Goal: Obtain resource: Download file/media

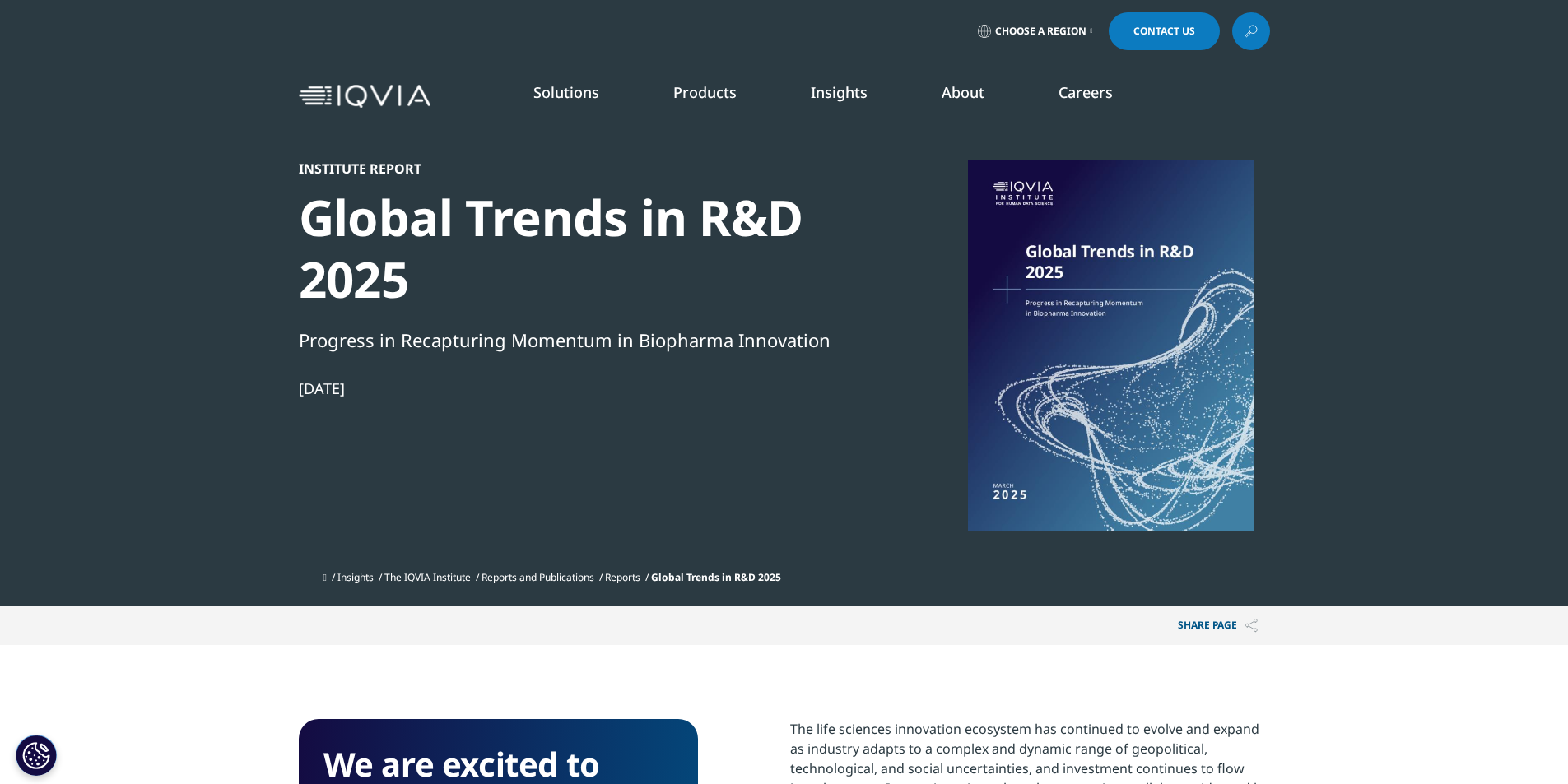
scroll to position [909, 971]
click at [1065, 371] on div at bounding box center [1110, 346] width 317 height 371
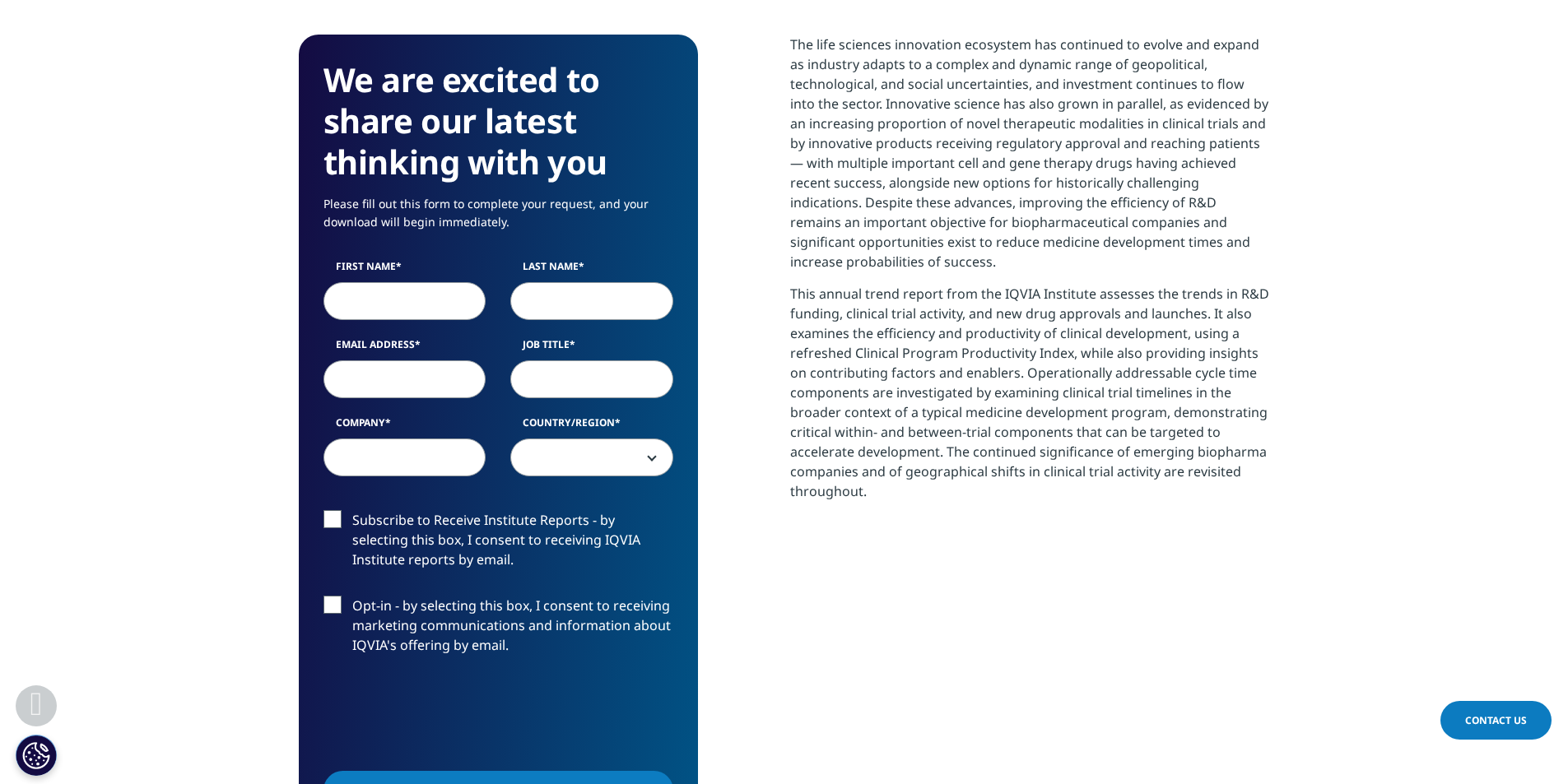
scroll to position [658, 0]
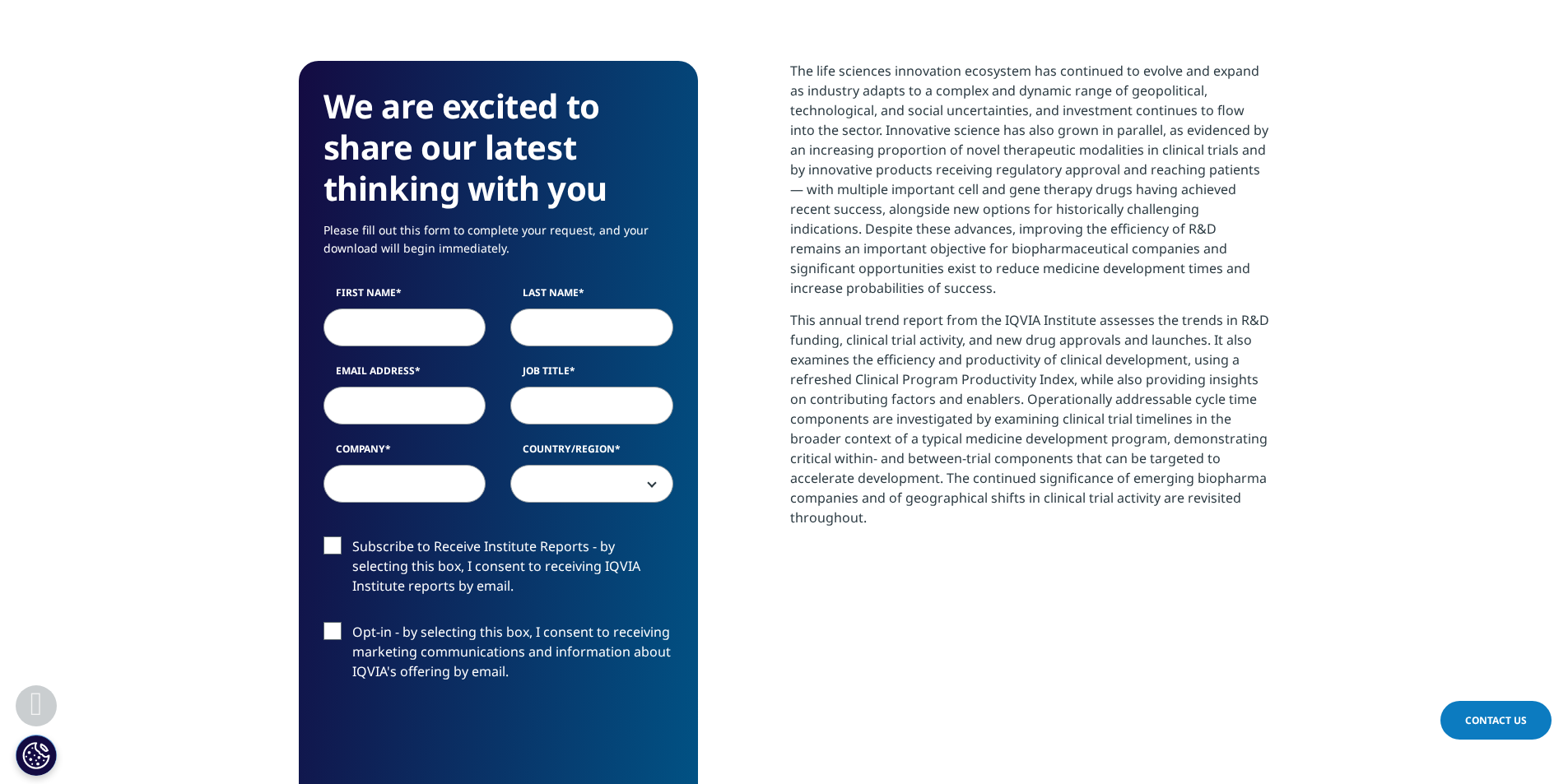
click at [397, 326] on input "First Name" at bounding box center [404, 328] width 163 height 38
type input "Teodora"
type input "Boshkoska"
click at [446, 414] on input "Email Address" at bounding box center [404, 406] width 163 height 38
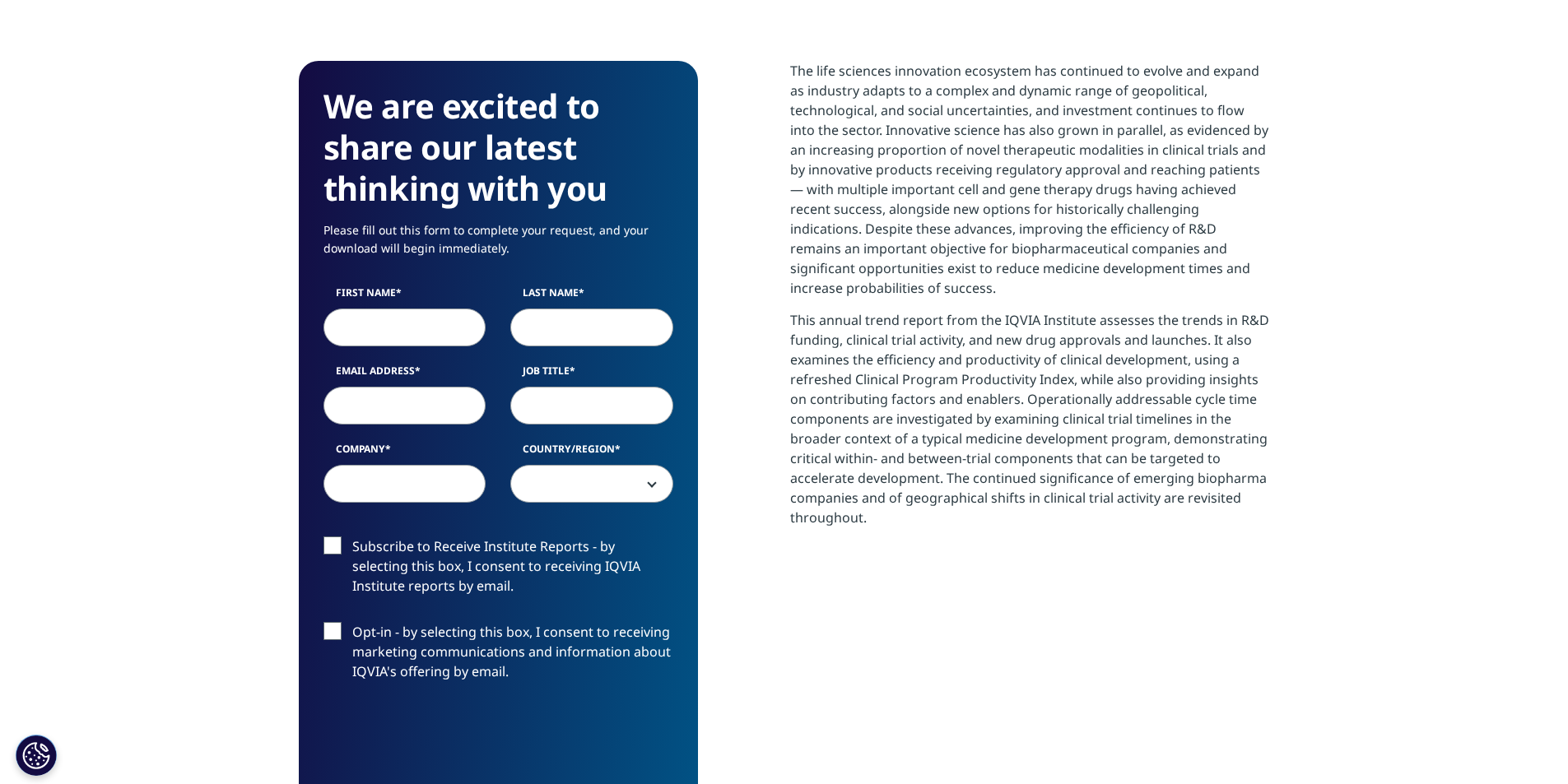
click at [354, 352] on div "First Name Last Name Email Address Job Title Company Country/Region United Stat…" at bounding box center [498, 402] width 374 height 235
click at [363, 336] on input "First Name" at bounding box center [404, 328] width 163 height 38
type input "Teodora"
type input "Mojovikj"
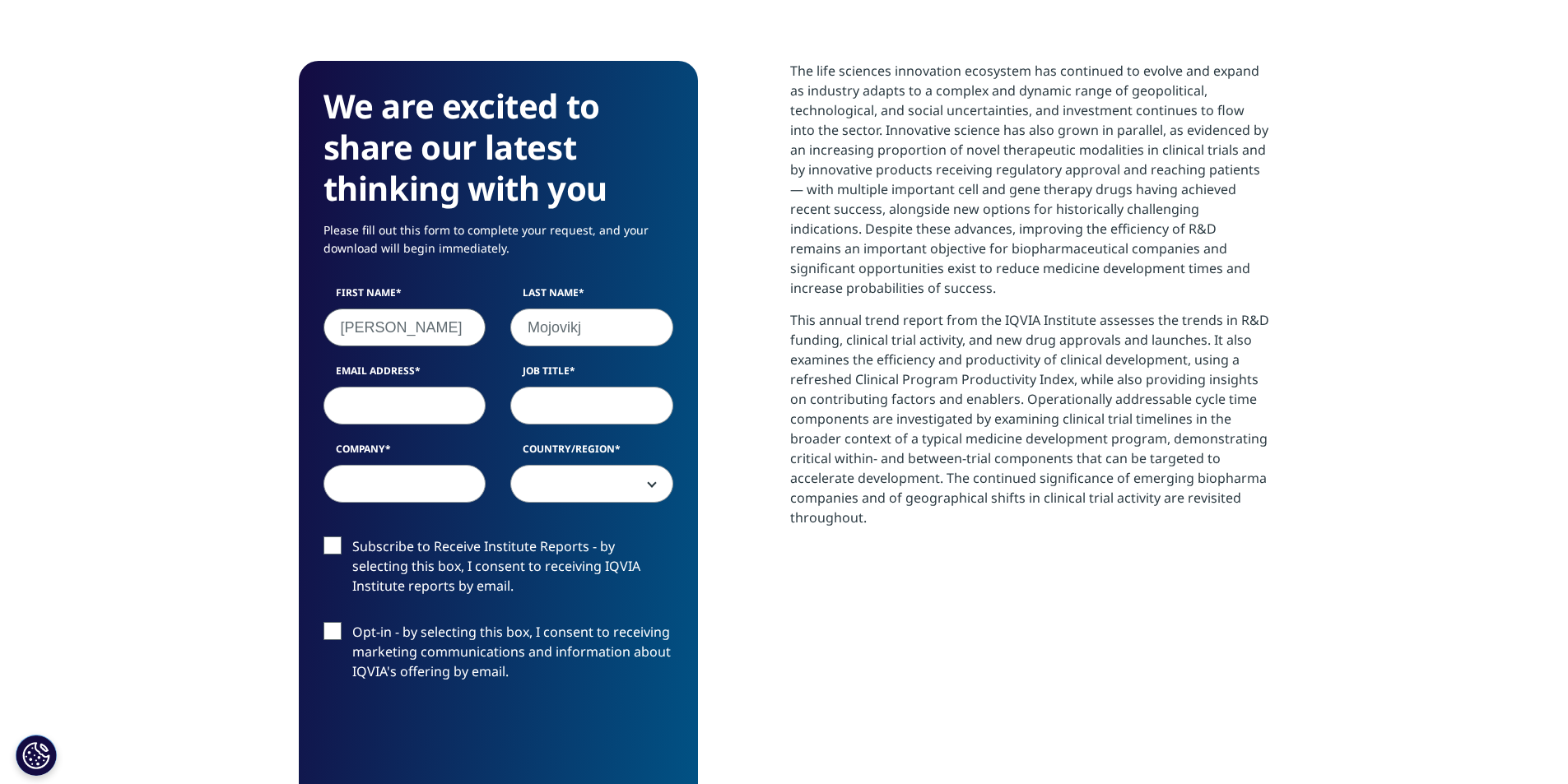
select select "[GEOGRAPHIC_DATA]"
click at [416, 403] on input "Email Address" at bounding box center [404, 406] width 163 height 38
type input "teodora.mojovikj@embs-group.com"
click at [542, 394] on input "Job Title" at bounding box center [591, 406] width 163 height 38
type input "Consultant"
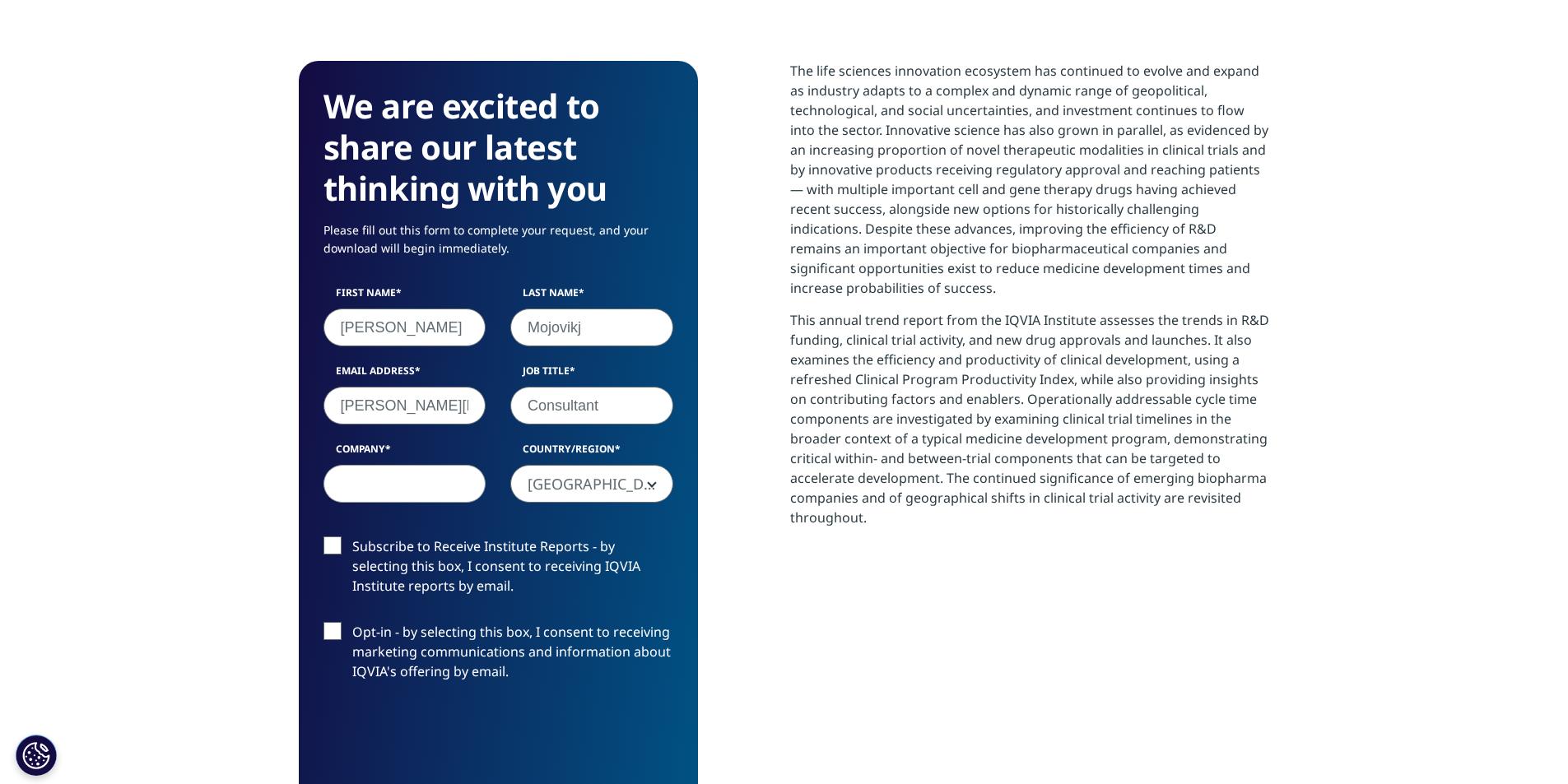
click at [411, 469] on input "Company" at bounding box center [404, 484] width 163 height 38
type input "EMBS"
click at [592, 489] on span "[GEOGRAPHIC_DATA]" at bounding box center [592, 484] width 162 height 38
click at [434, 517] on div "First Name Teodora Last Name Mojovikj Email Address teodora.mojovikj@embs-group…" at bounding box center [498, 402] width 374 height 235
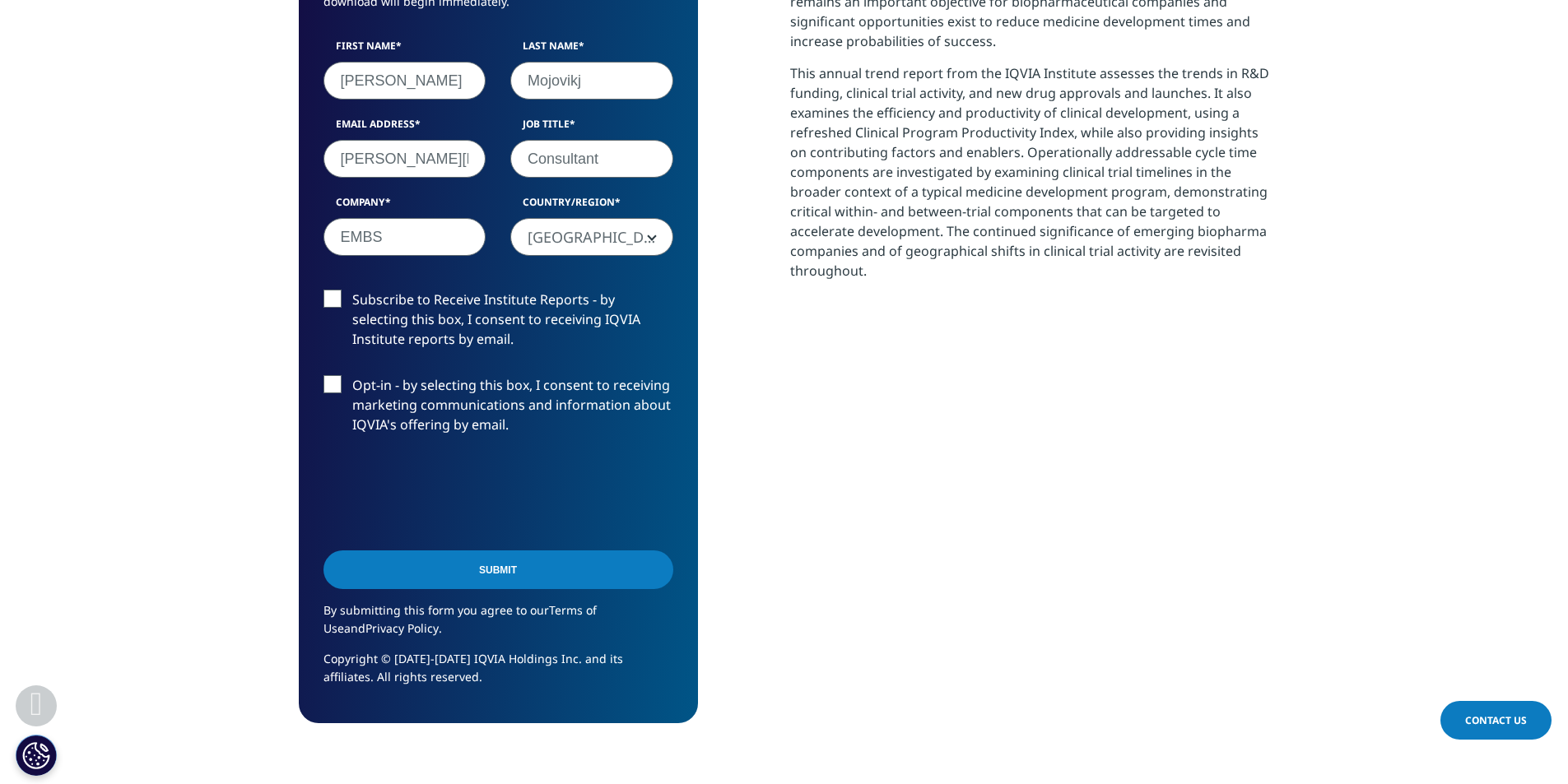
click at [630, 569] on input "Submit" at bounding box center [498, 569] width 350 height 39
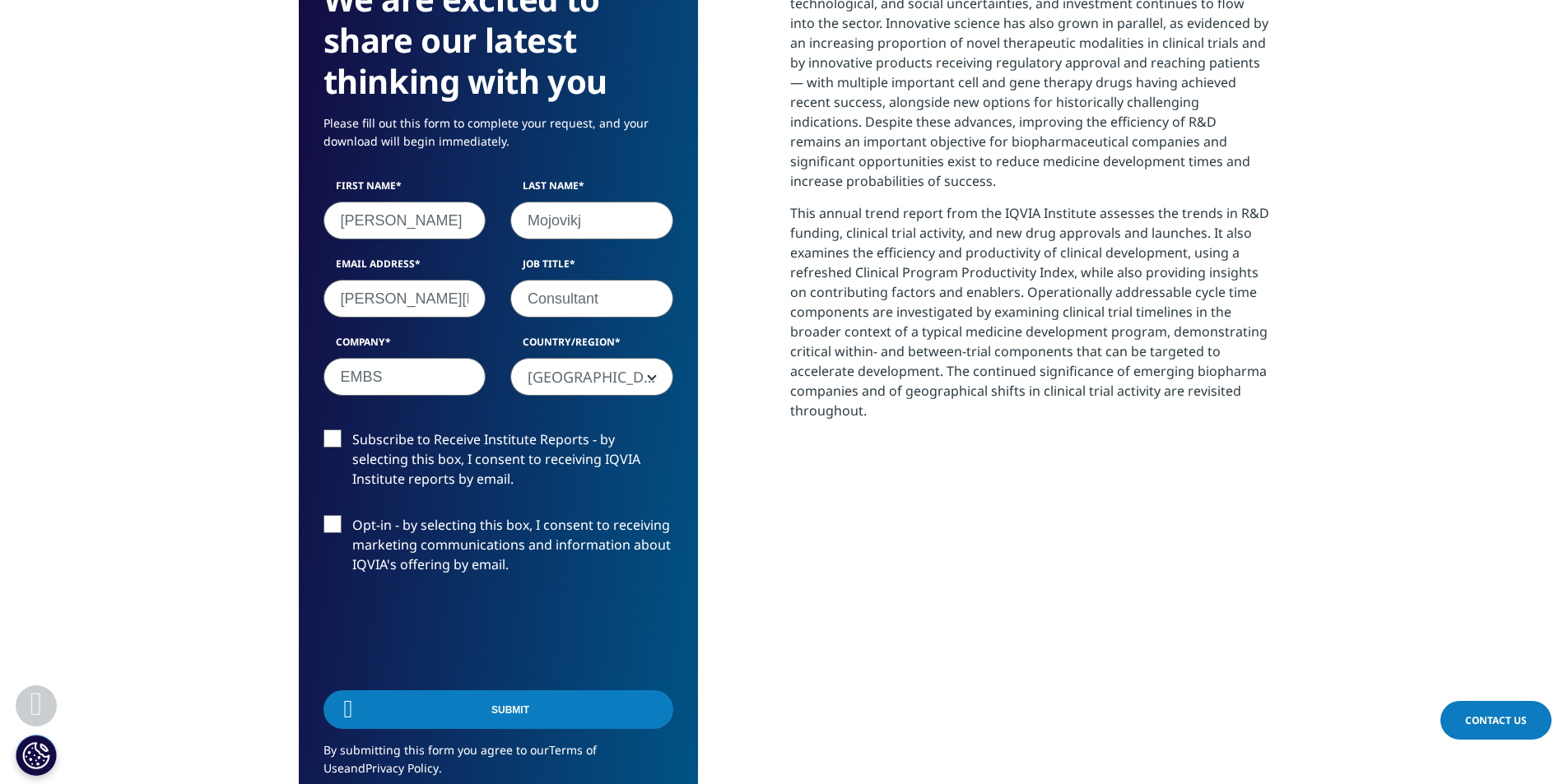
scroll to position [744, 0]
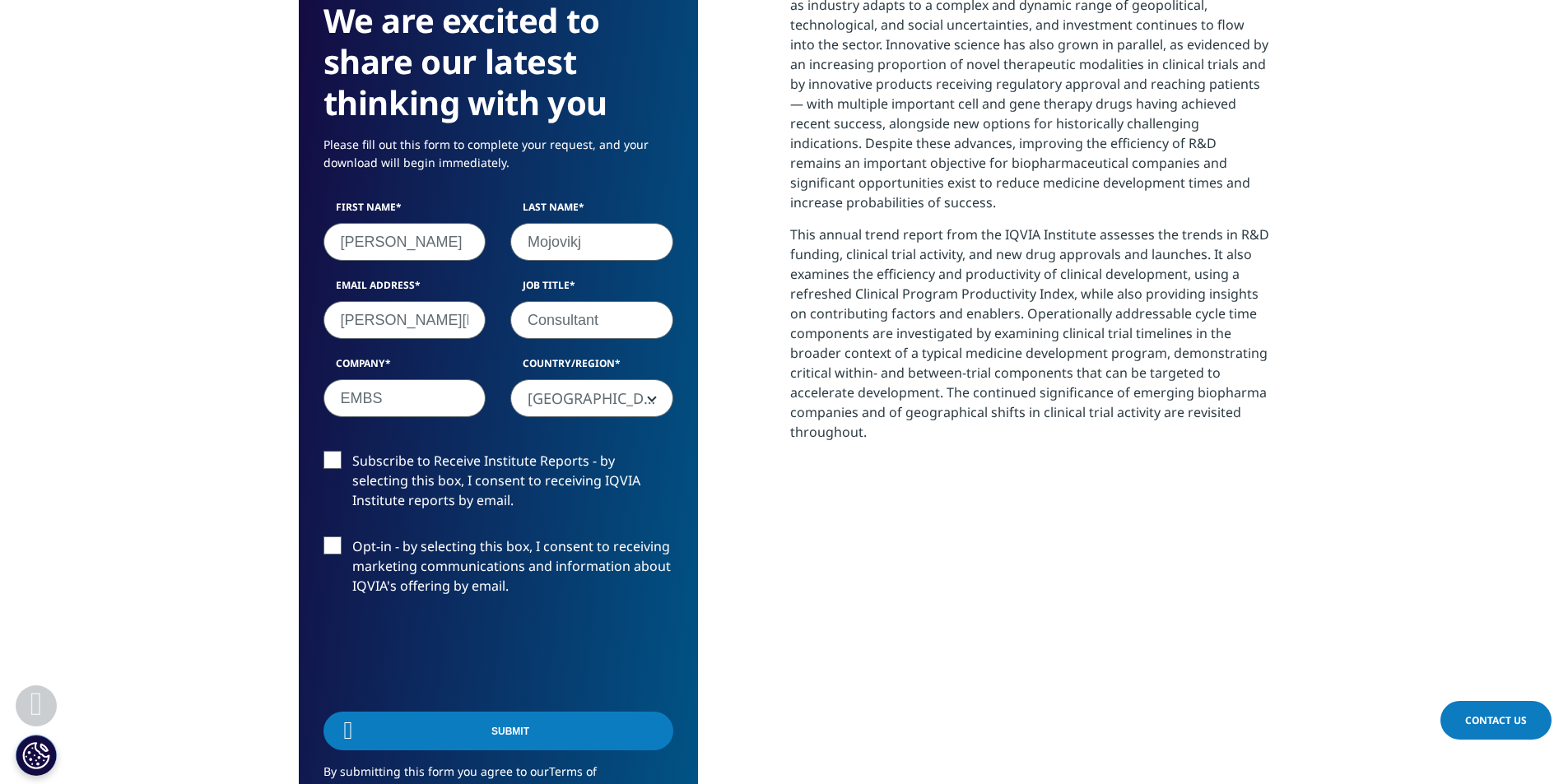
click at [408, 457] on label "Subscribe to Receive Institute Reports - by selecting this box, I consent to re…" at bounding box center [498, 484] width 350 height 68
click at [352, 450] on input "Subscribe to Receive Institute Reports - by selecting this box, I consent to re…" at bounding box center [352, 450] width 0 height 0
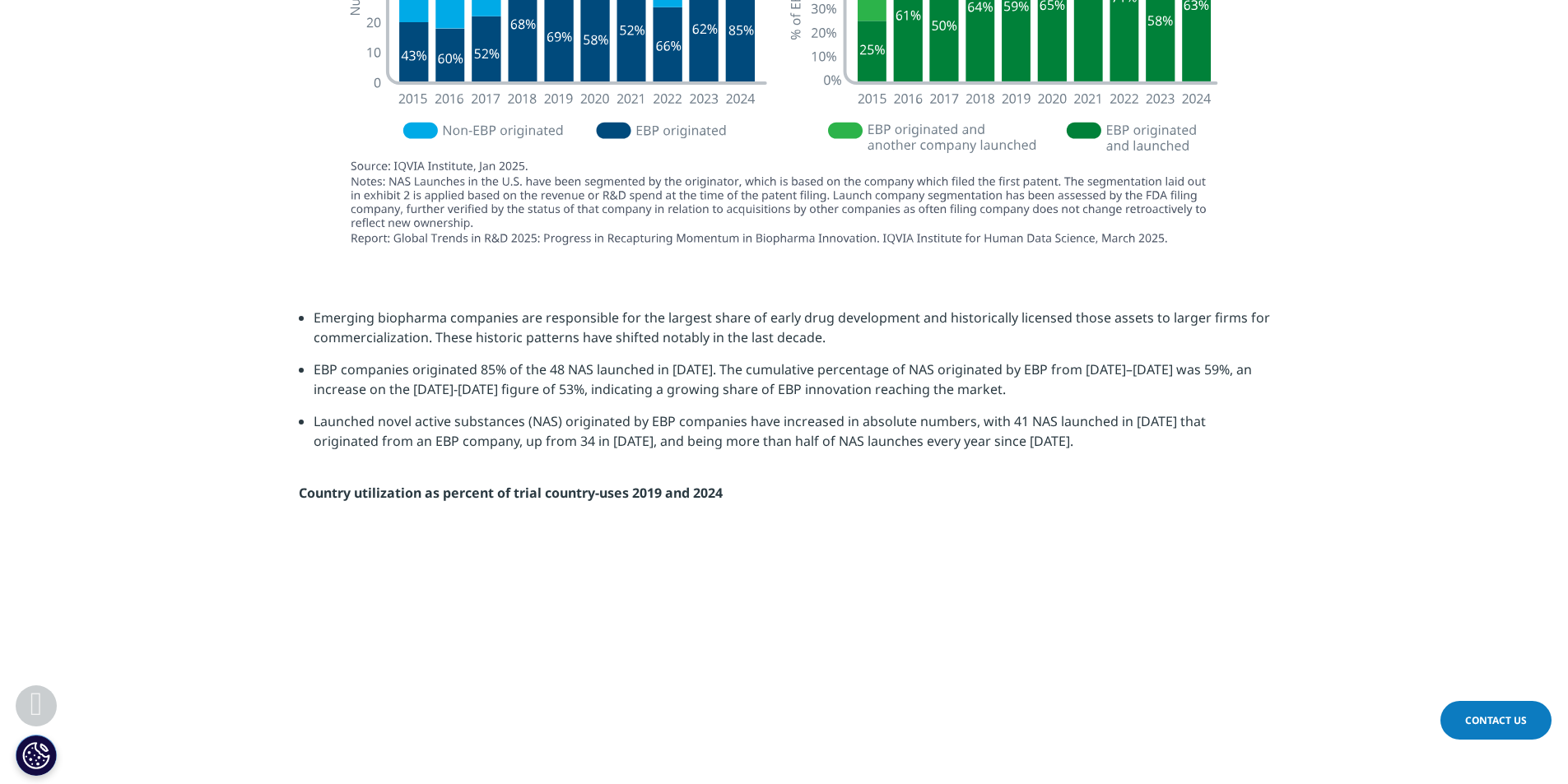
scroll to position [3211, 0]
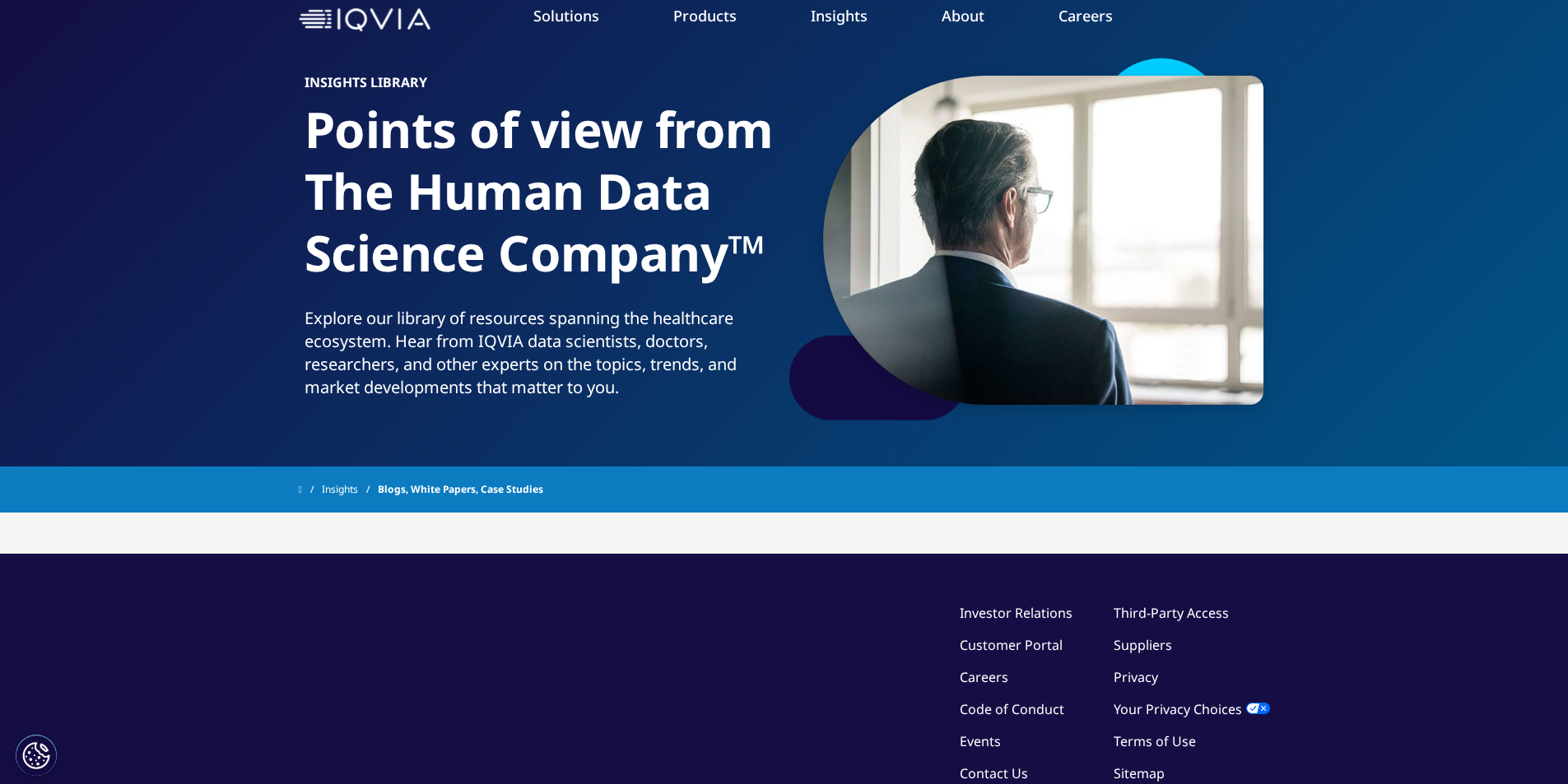
scroll to position [247, 0]
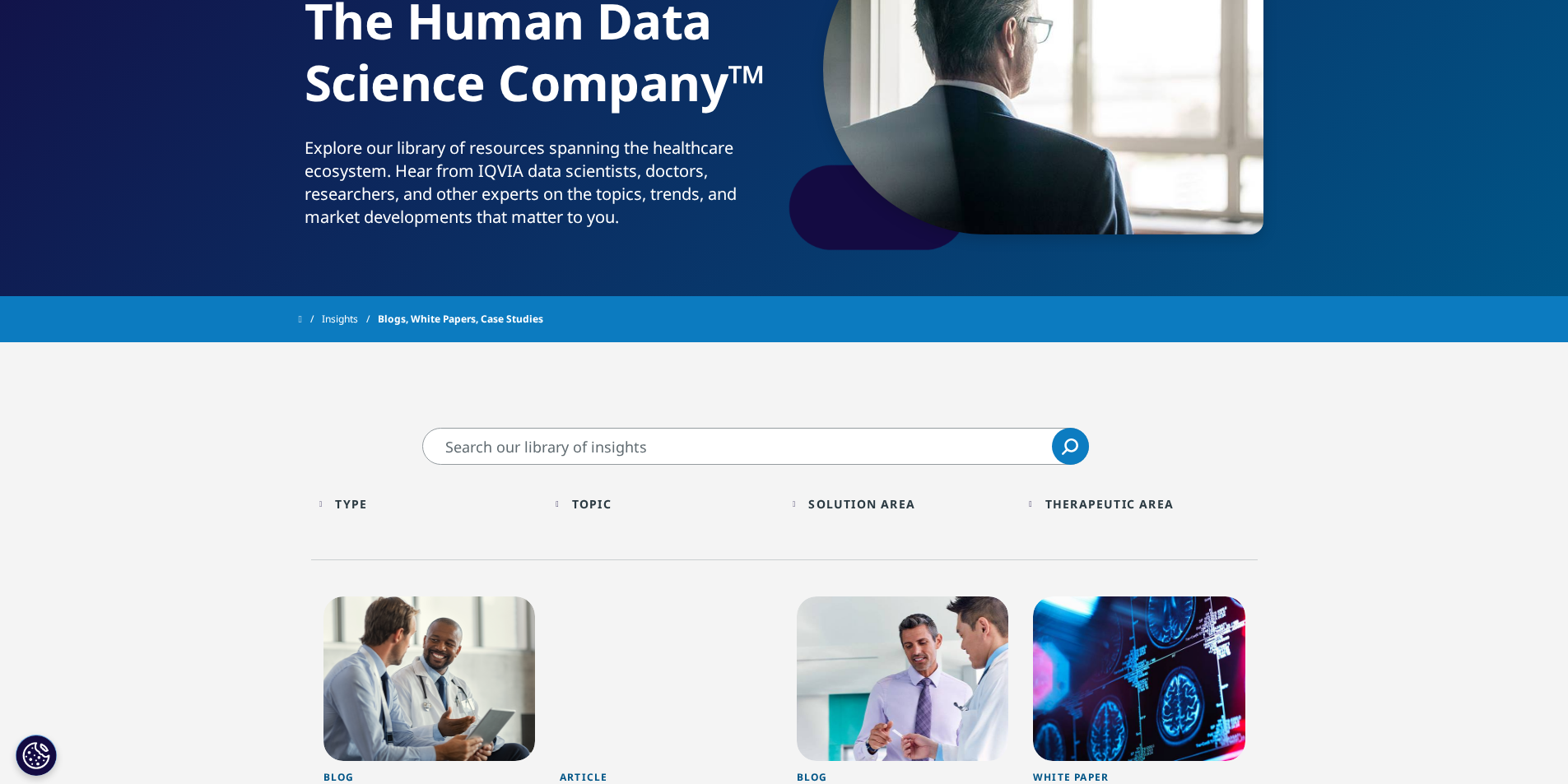
click at [525, 450] on input "Search" at bounding box center [755, 445] width 667 height 37
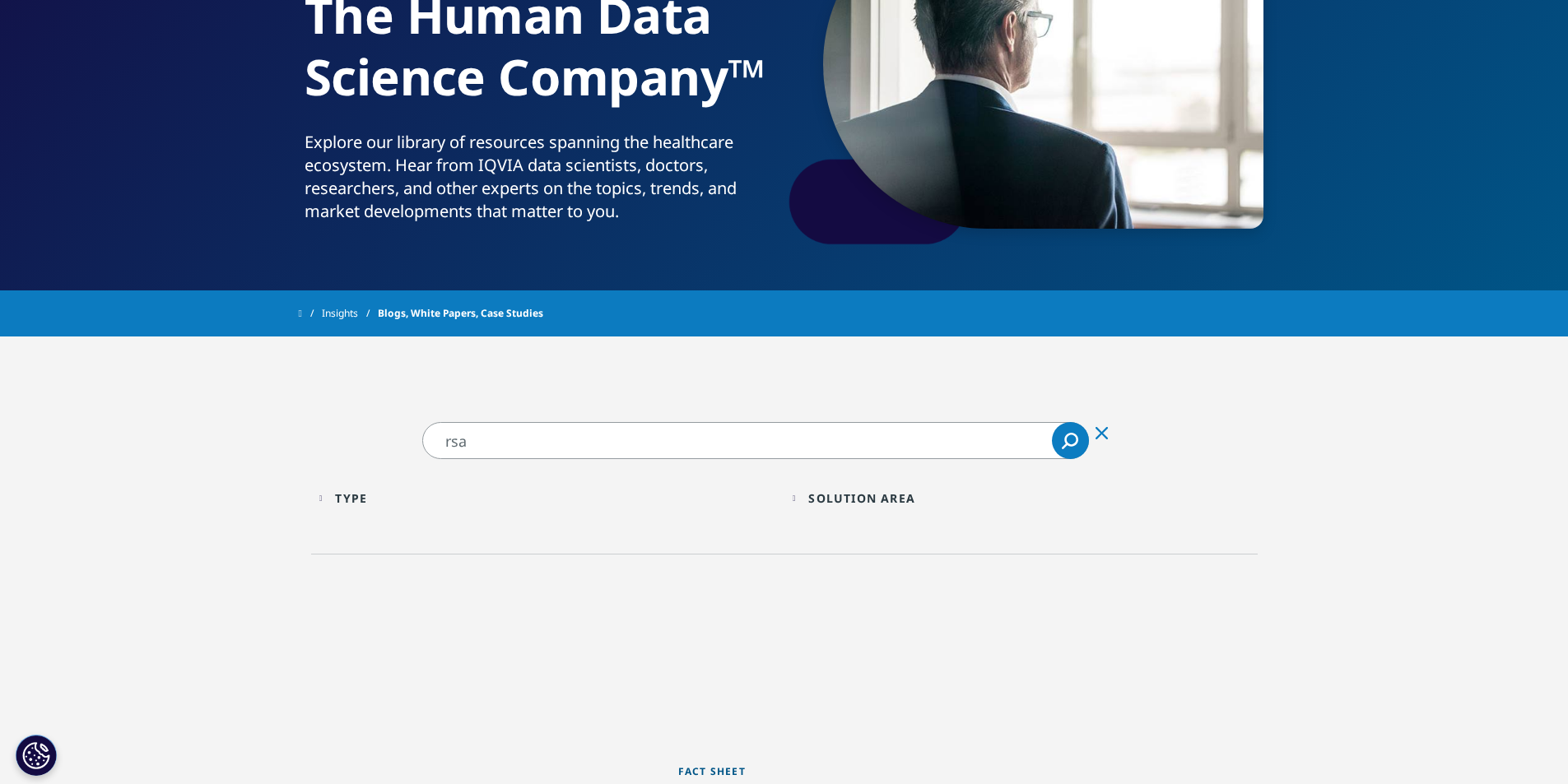
scroll to position [411, 0]
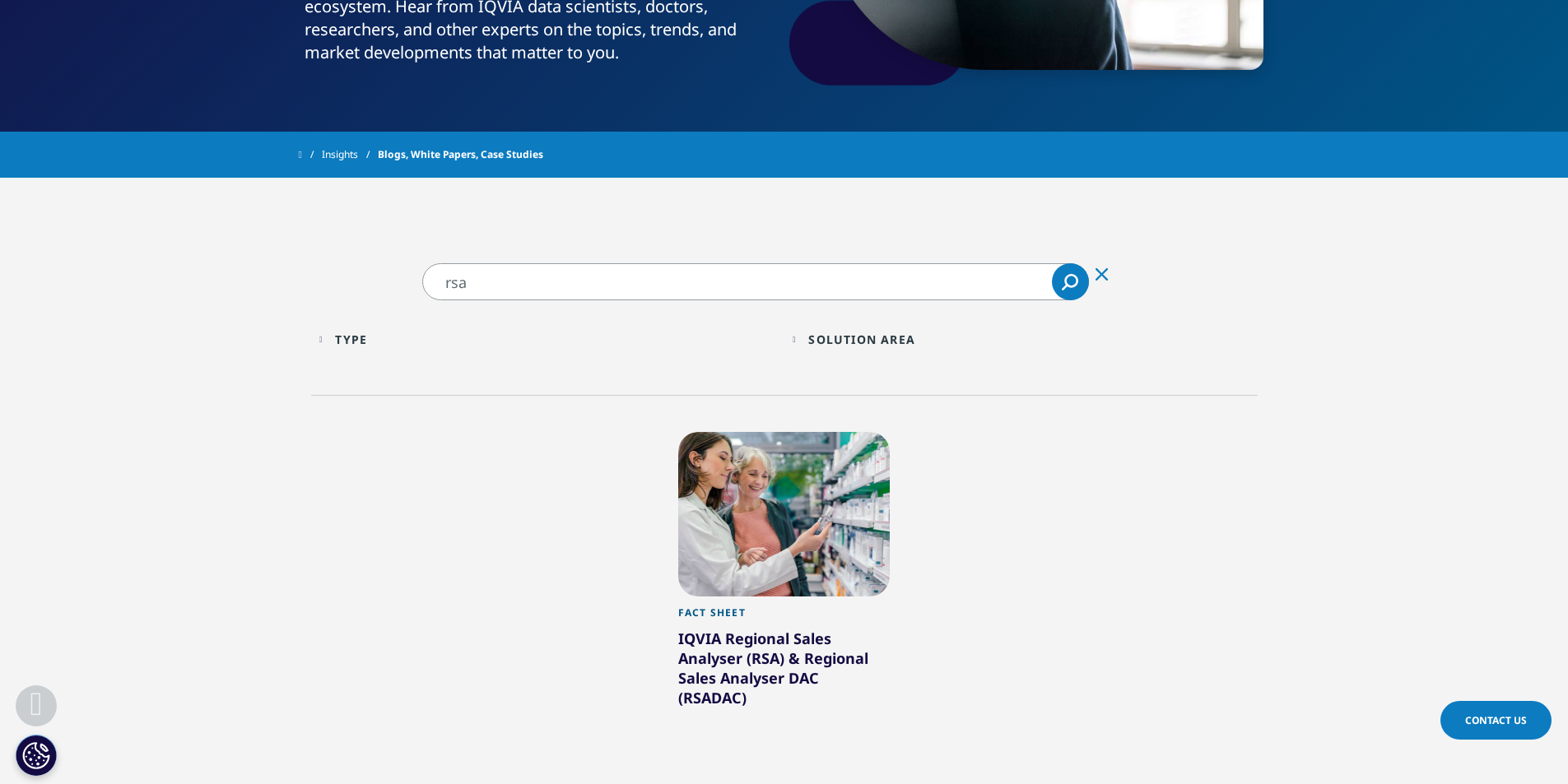
click at [483, 278] on input "rsa" at bounding box center [755, 281] width 667 height 37
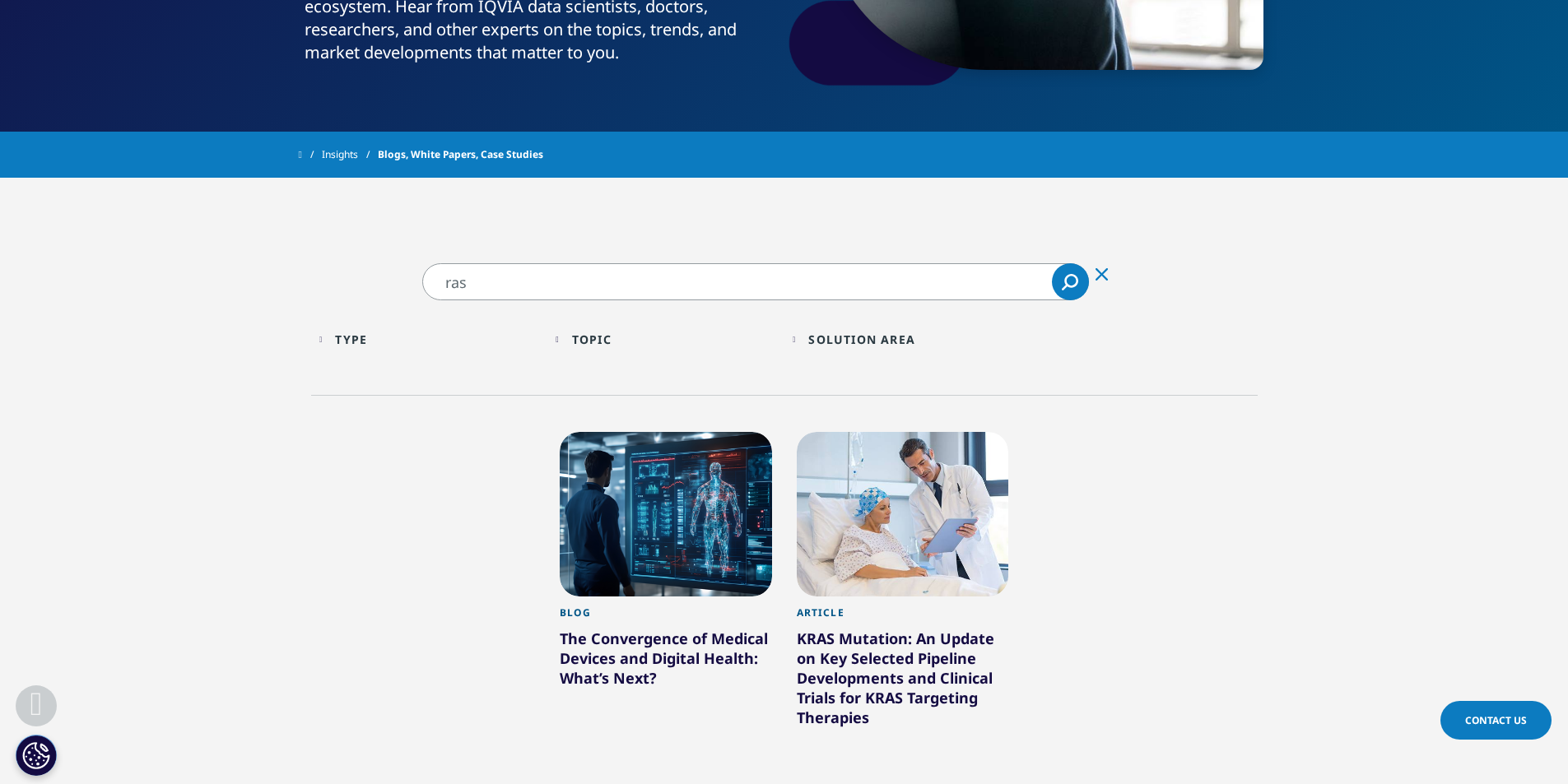
drag, startPoint x: 491, startPoint y: 285, endPoint x: 404, endPoint y: 276, distance: 87.5
click at [404, 276] on section "ras ras Clear Search Loading Type Loading Clear Or/And Operator Toggle Article …" at bounding box center [784, 566] width 1568 height 606
type input "robotic"
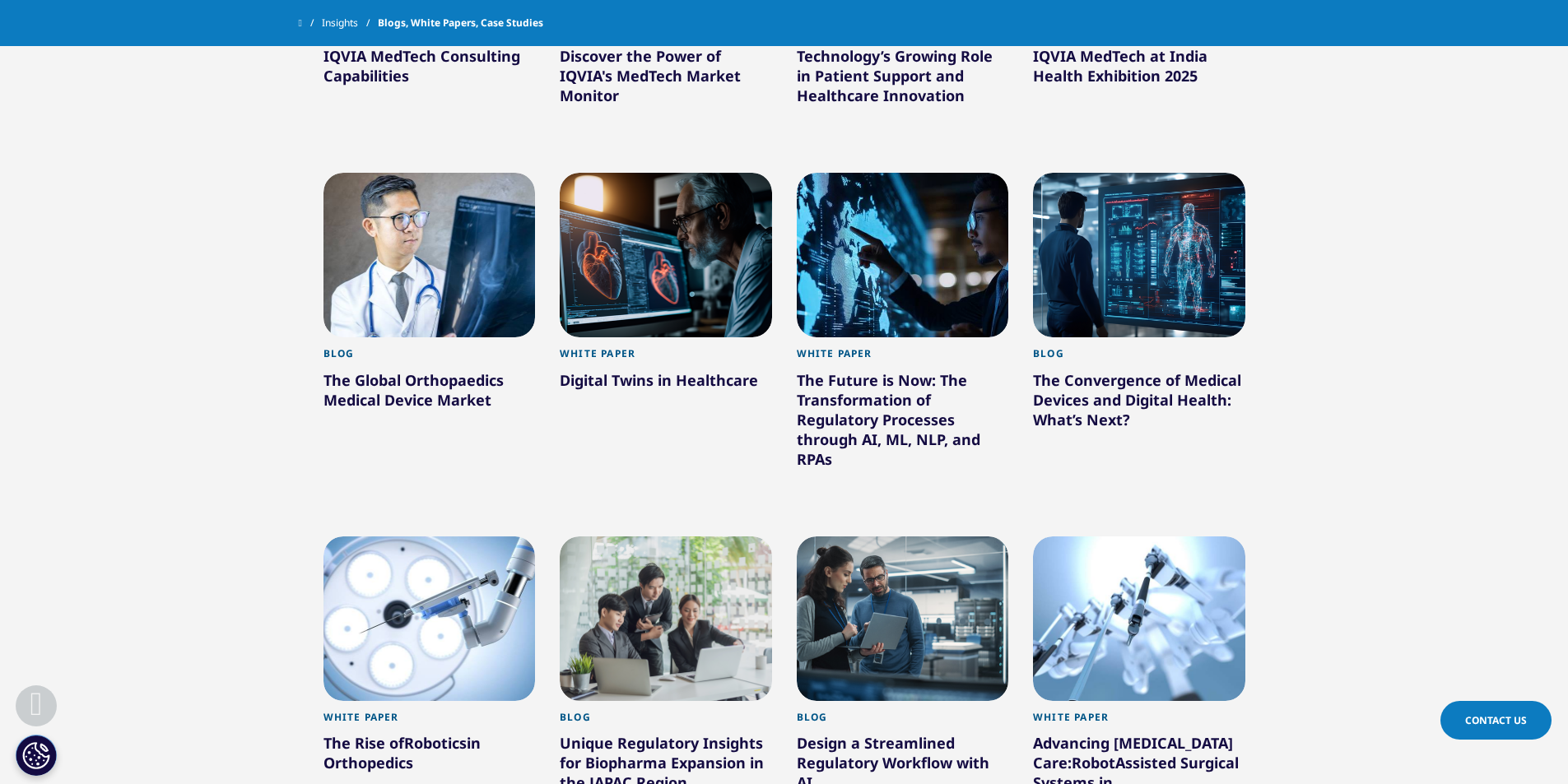
scroll to position [987, 0]
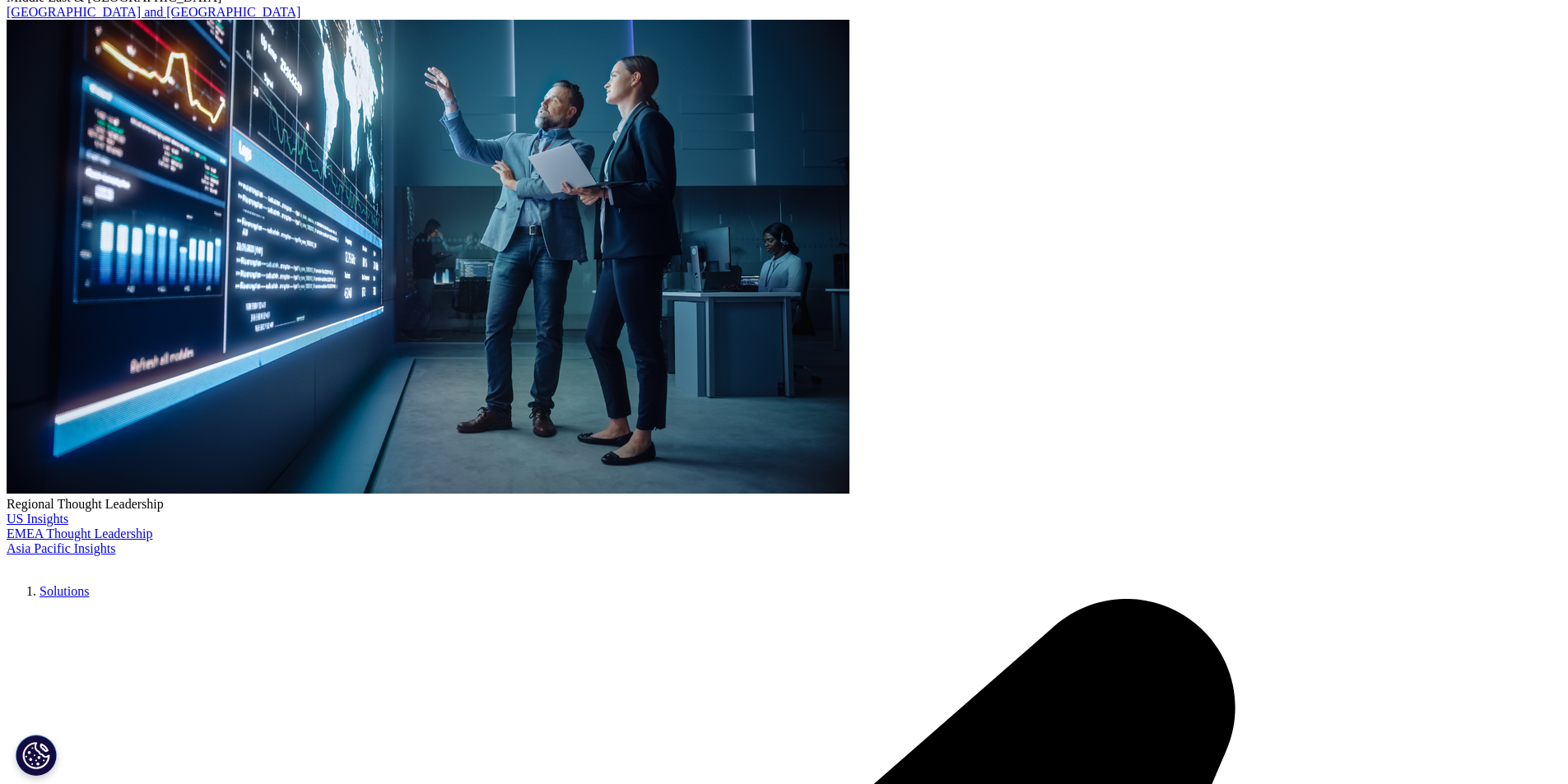
scroll to position [411, 0]
